Goal: Task Accomplishment & Management: Use online tool/utility

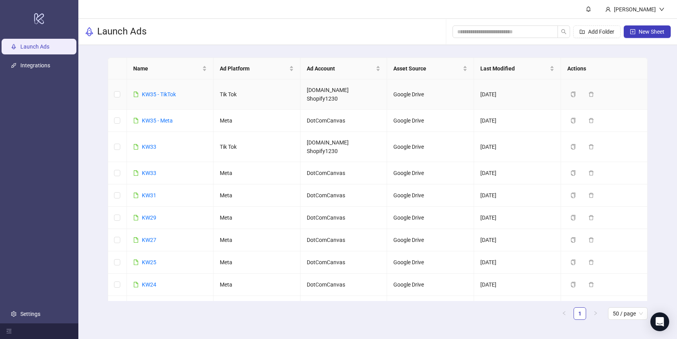
click at [152, 103] on td "KW35 - TikTok" at bounding box center [170, 94] width 87 height 30
click at [155, 97] on link "KW35 - TikTok" at bounding box center [159, 94] width 34 height 6
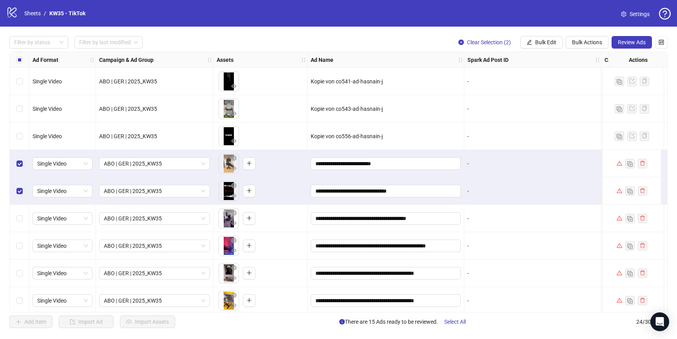
click at [22, 226] on div "Select row 6" at bounding box center [20, 218] width 20 height 27
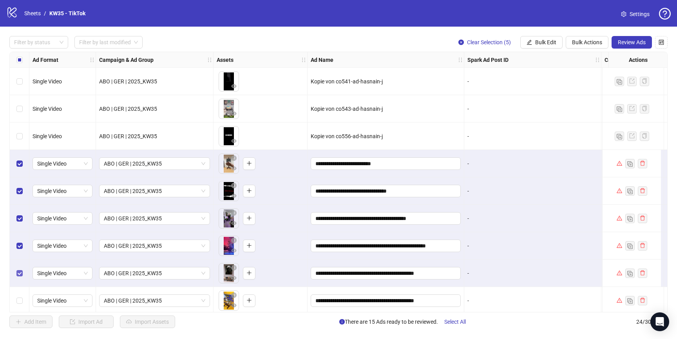
scroll to position [70, 0]
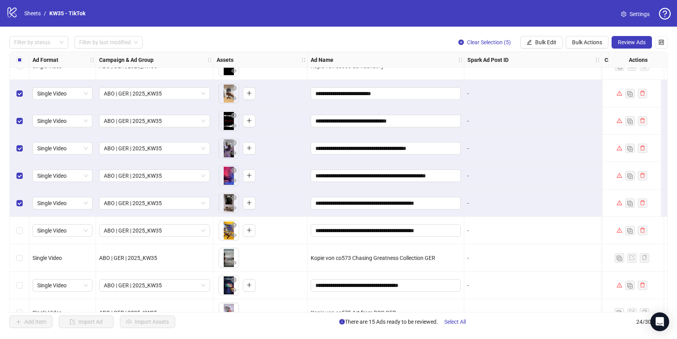
click at [14, 231] on div "Select row 9" at bounding box center [20, 230] width 20 height 27
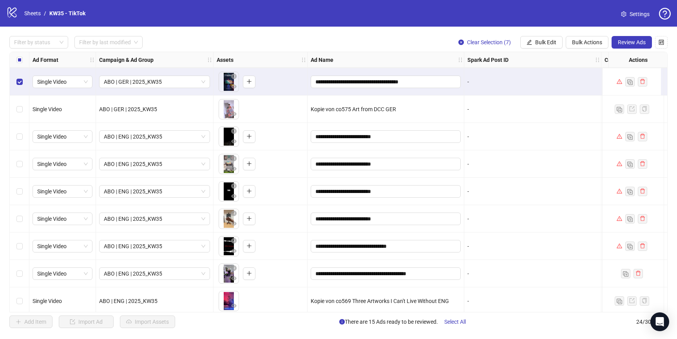
scroll to position [253, 0]
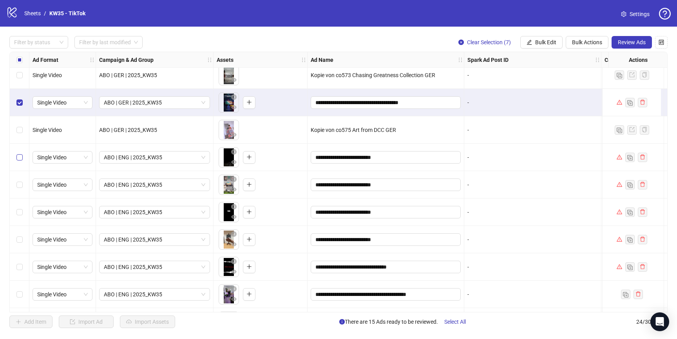
click at [19, 161] on label "Select row 13" at bounding box center [19, 157] width 6 height 9
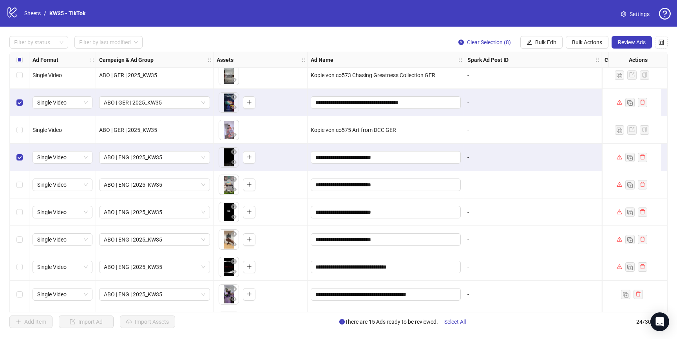
click at [22, 191] on div "Select row 14" at bounding box center [20, 184] width 20 height 27
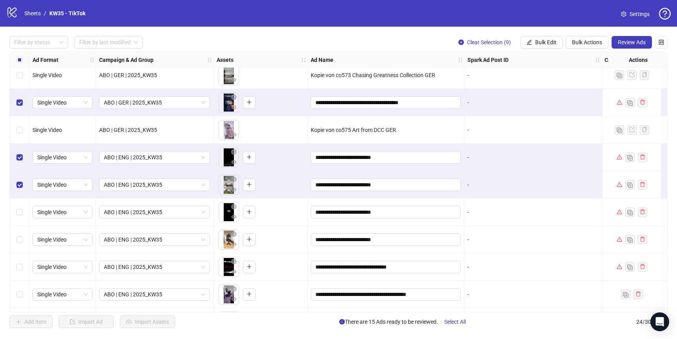
click at [22, 209] on div "Select row 15" at bounding box center [20, 212] width 20 height 27
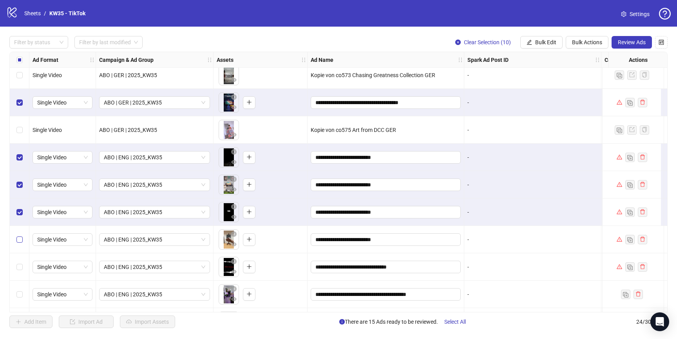
click at [20, 235] on label "Select row 16" at bounding box center [19, 239] width 6 height 9
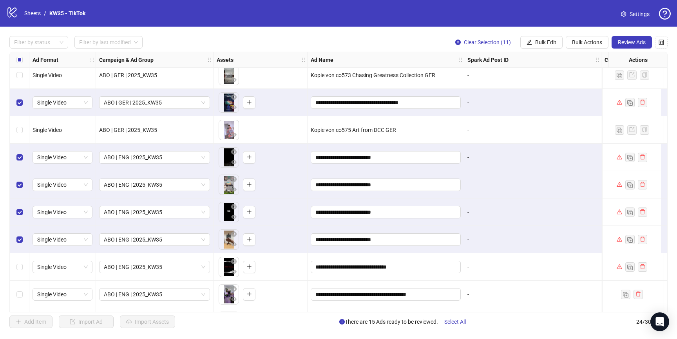
click at [20, 278] on div "Select row 17" at bounding box center [20, 266] width 20 height 27
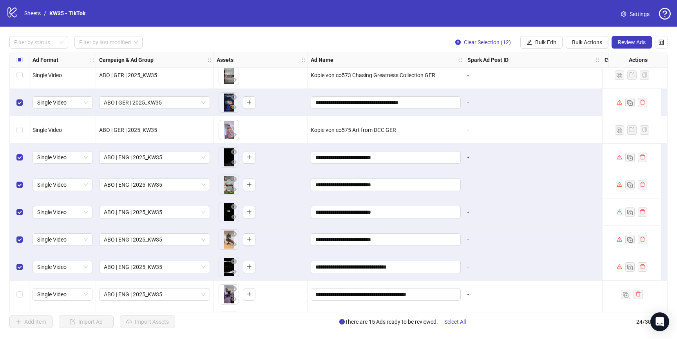
click at [23, 299] on div "Select row 18" at bounding box center [20, 294] width 20 height 27
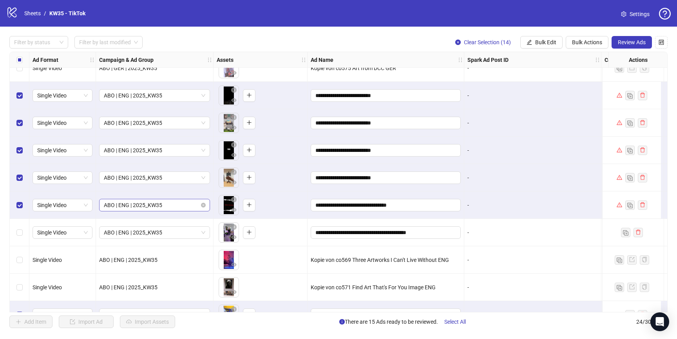
scroll to position [310, 0]
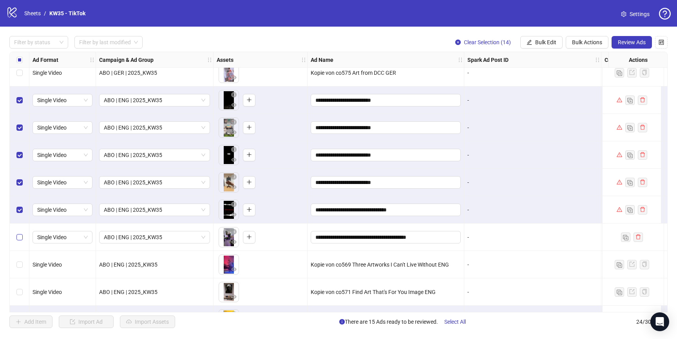
click at [18, 241] on label "Select row 18" at bounding box center [19, 237] width 6 height 9
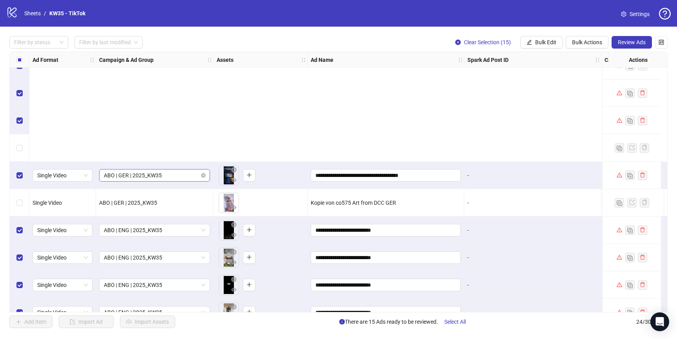
scroll to position [417, 0]
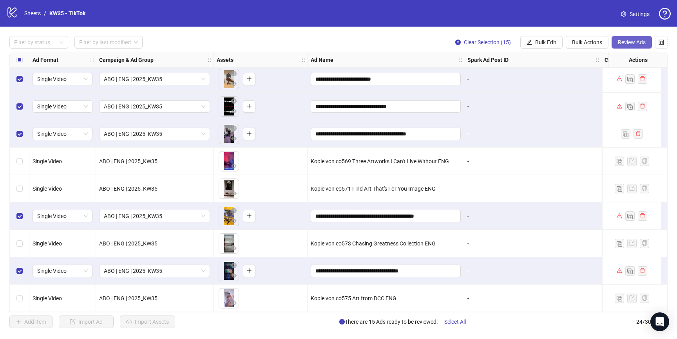
click at [633, 41] on span "Review Ads" at bounding box center [631, 42] width 28 height 6
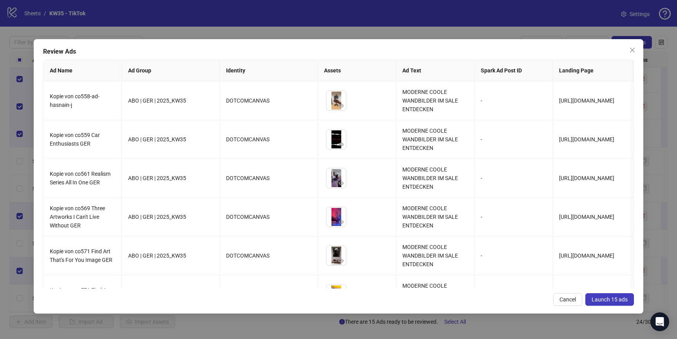
click at [621, 296] on span "Launch 15 ads" at bounding box center [609, 299] width 36 height 6
